Goal: Check status: Check status

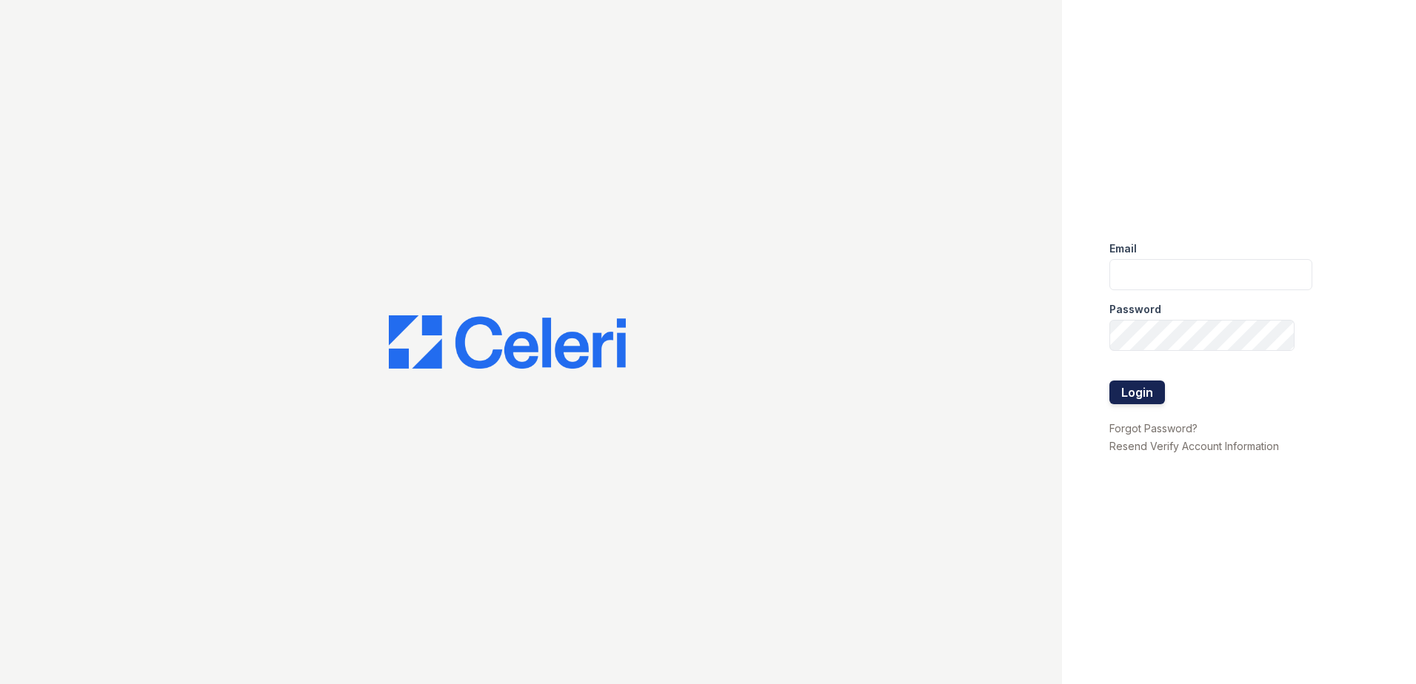
type input "renewdesplaines@trinity-pm.com"
click at [1148, 392] on button "Login" at bounding box center [1137, 393] width 56 height 24
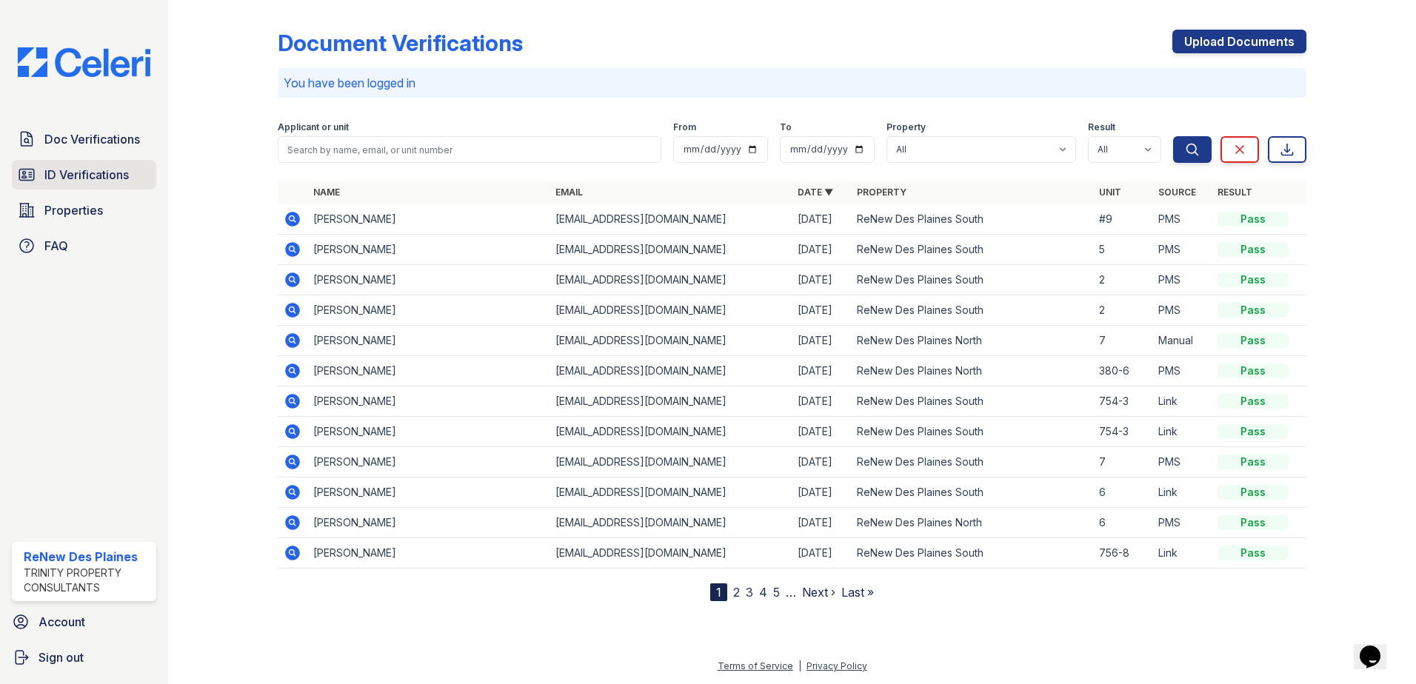
click at [83, 173] on span "ID Verifications" at bounding box center [86, 175] width 84 height 18
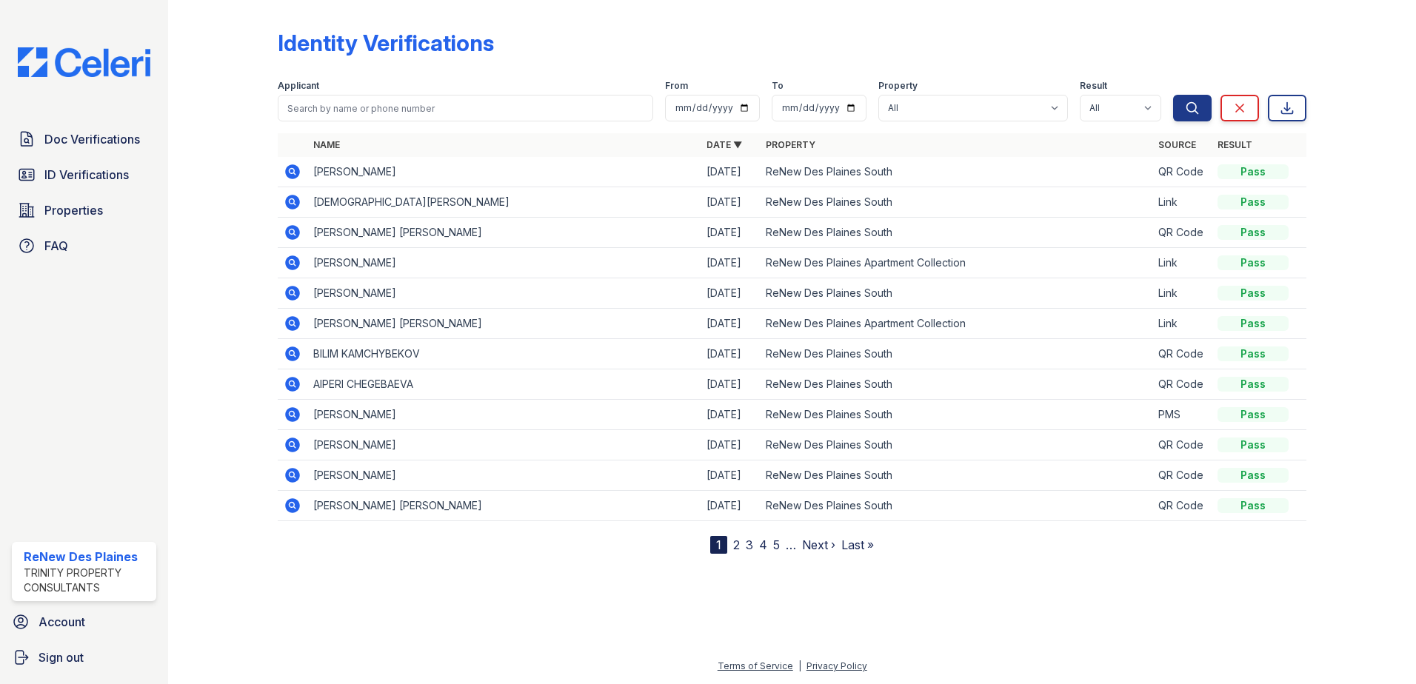
click at [292, 173] on icon at bounding box center [293, 172] width 18 height 18
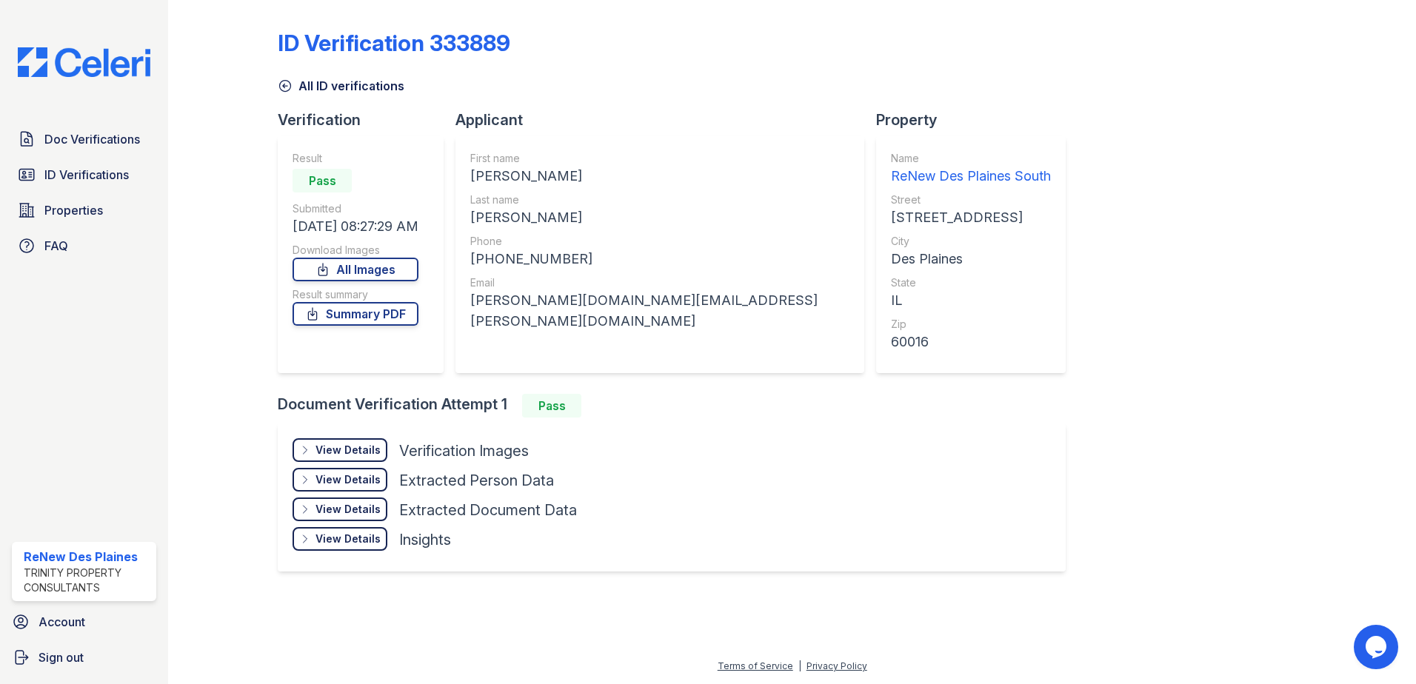
click at [365, 452] on div "View Details" at bounding box center [347, 450] width 65 height 15
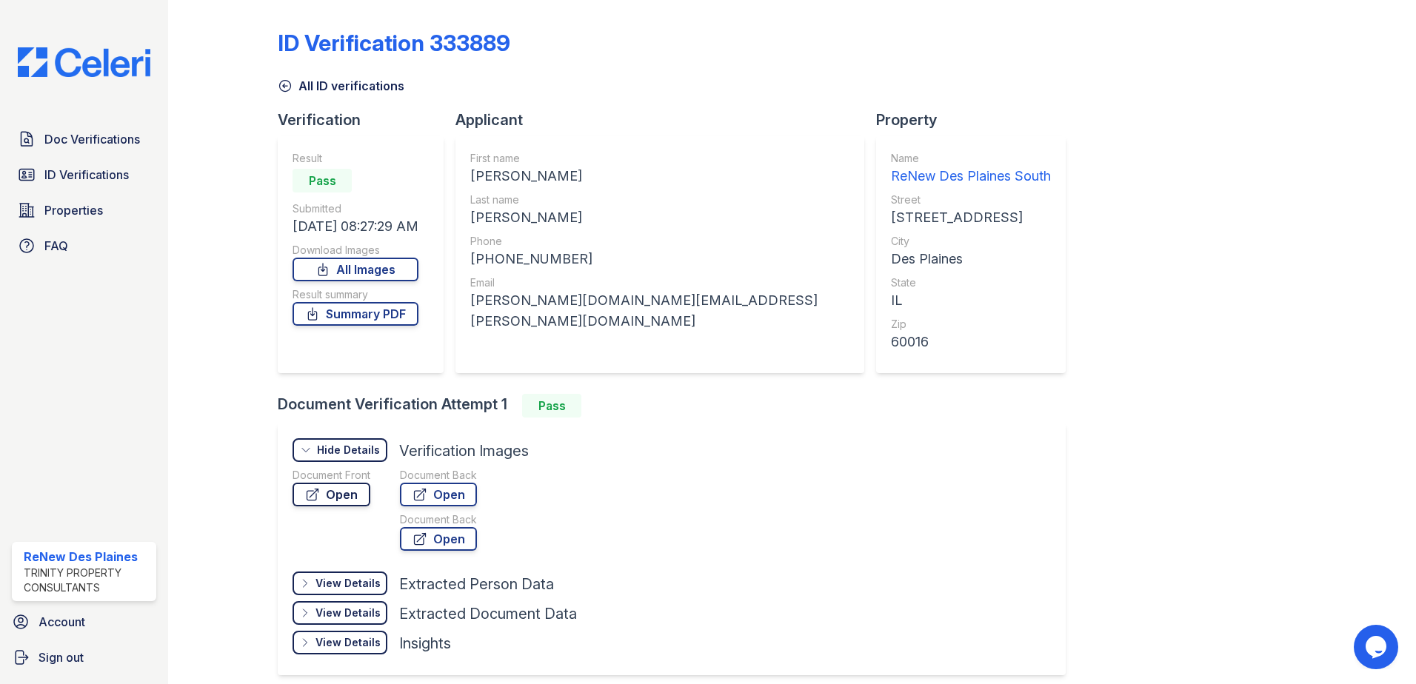
click at [352, 494] on link "Open" at bounding box center [331, 495] width 78 height 24
